Goal: Information Seeking & Learning: Learn about a topic

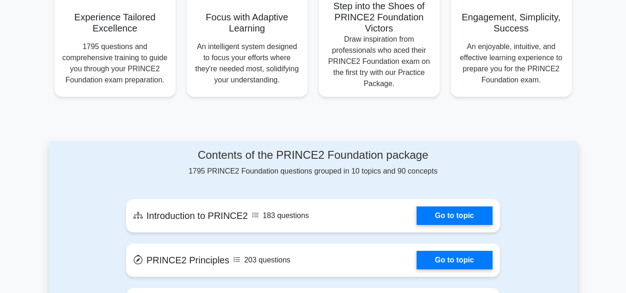
scroll to position [383, 0]
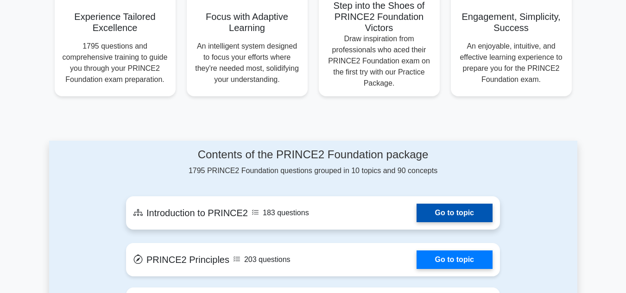
click at [463, 205] on link "Go to topic" at bounding box center [454, 213] width 76 height 19
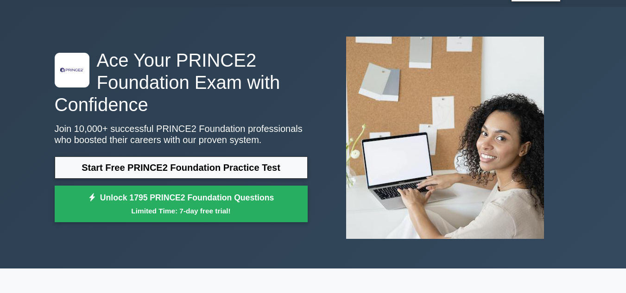
scroll to position [0, 0]
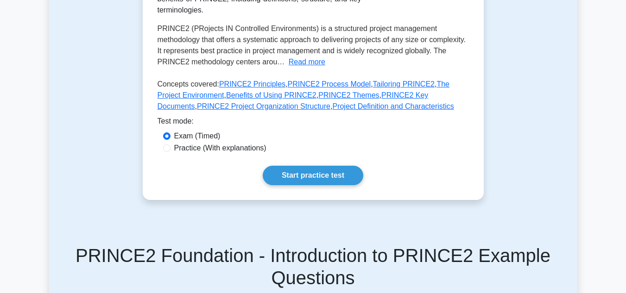
scroll to position [218, 0]
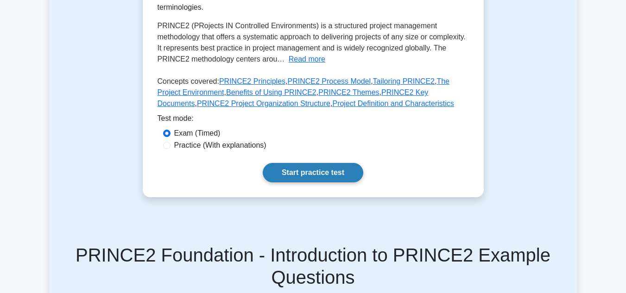
click at [336, 170] on link "Start practice test" at bounding box center [313, 172] width 100 height 19
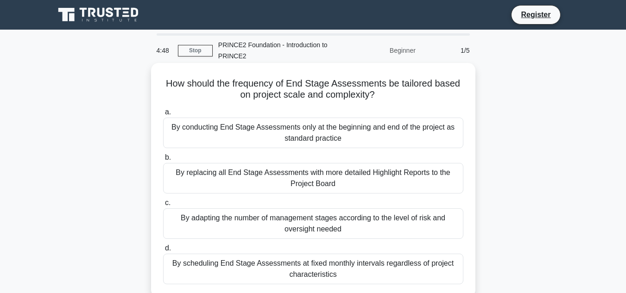
click at [340, 136] on div "By conducting End Stage Assessments only at the beginning and end of the projec…" at bounding box center [313, 133] width 300 height 31
click at [163, 115] on input "a. By conducting End Stage Assessments only at the beginning and end of the pro…" at bounding box center [163, 112] width 0 height 6
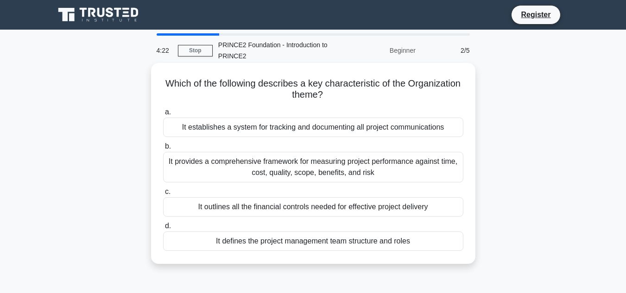
click at [324, 244] on div "It defines the project management team structure and roles" at bounding box center [313, 241] width 300 height 19
click at [163, 229] on input "d. It defines the project management team structure and roles" at bounding box center [163, 226] width 0 height 6
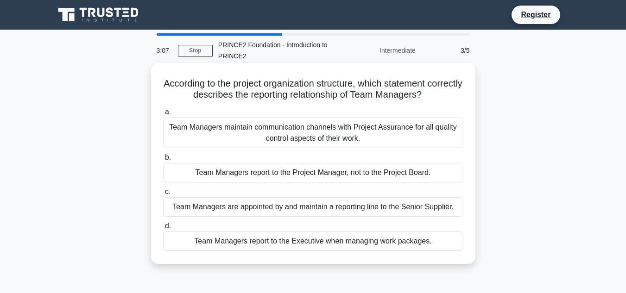
click at [371, 134] on div "Team Managers maintain communication channels with Project Assurance for all qu…" at bounding box center [313, 133] width 300 height 31
click at [163, 115] on input "a. Team Managers maintain communication channels with Project Assurance for all…" at bounding box center [163, 112] width 0 height 6
